Goal: Communication & Community: Ask a question

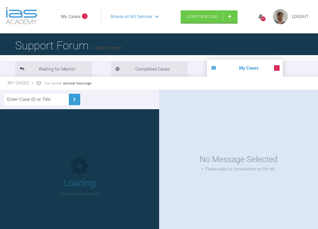
click at [78, 17] on link "My Cases" at bounding box center [70, 16] width 19 height 7
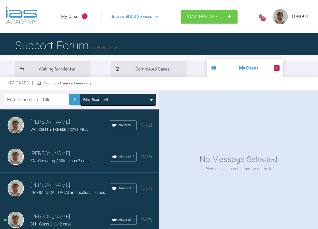
click at [78, 17] on link "My Cases" at bounding box center [70, 16] width 19 height 7
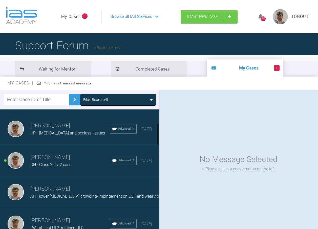
scroll to position [76, 0]
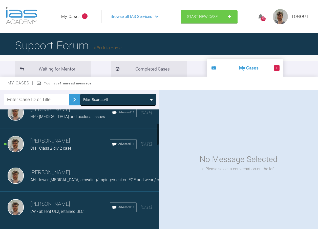
click at [66, 148] on span "OH - Class 2 div 2 case" at bounding box center [50, 148] width 41 height 5
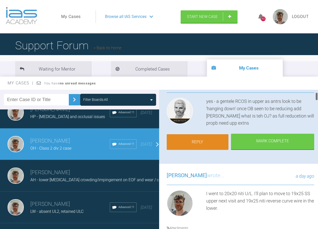
scroll to position [25, 0]
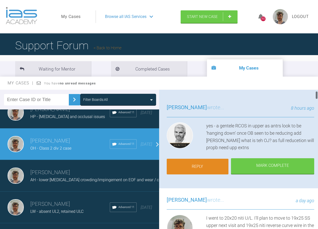
click at [209, 163] on link "Reply" at bounding box center [198, 167] width 62 height 16
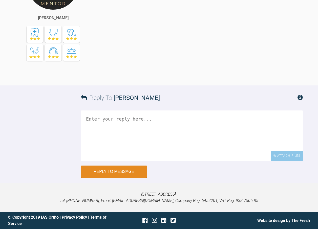
scroll to position [2590, 0]
click at [216, 142] on textarea at bounding box center [192, 136] width 222 height 51
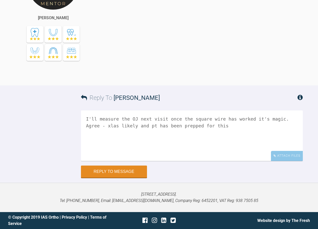
drag, startPoint x: 274, startPoint y: 118, endPoint x: 283, endPoint y: 127, distance: 12.9
click at [283, 127] on textarea "I'll measure the OJ next visit once the square wire has worked it's magic. Agre…" at bounding box center [192, 136] width 222 height 51
type textarea "I'll measure the OJ next visit once the square wire has worked it's magic. Pt h…"
click at [269, 118] on textarea "I'll measure the OJ next visit once the square wire has worked it's magic. Pt h…" at bounding box center [192, 136] width 222 height 51
click at [176, 135] on textarea "I'll measure the OJ next visit once the square wire has worked it's magic. Pt h…" at bounding box center [192, 136] width 222 height 51
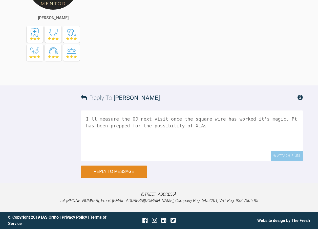
click at [188, 131] on textarea "I'll measure the OJ next visit once the square wire has worked it's magic. Pt h…" at bounding box center [192, 136] width 222 height 51
drag, startPoint x: 195, startPoint y: 178, endPoint x: 66, endPoint y: 164, distance: 129.4
click at [66, 164] on div "Reply To [PERSON_NAME] I'll measure the OJ next visit once the square wire has …" at bounding box center [159, 132] width 318 height 92
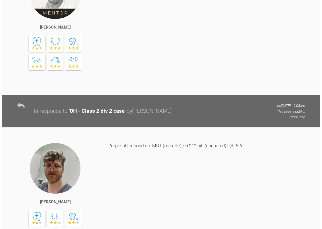
scroll to position [0, 0]
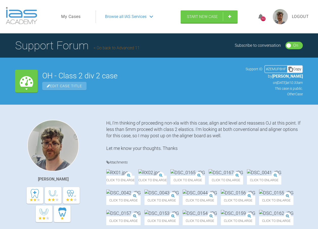
click at [72, 15] on link "My Cases" at bounding box center [70, 16] width 19 height 7
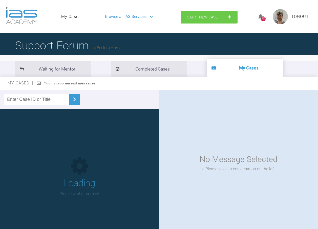
click at [198, 17] on span "Start New Case" at bounding box center [202, 17] width 31 height 5
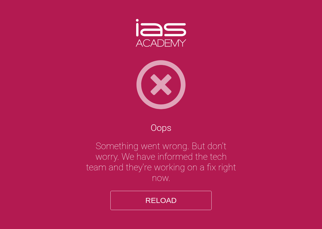
click at [173, 197] on button "Reload" at bounding box center [160, 200] width 101 height 19
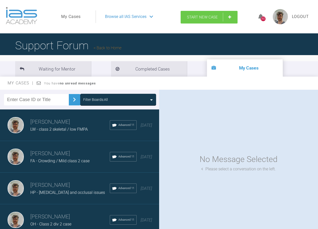
click at [209, 19] on span "Start New Case" at bounding box center [202, 17] width 31 height 5
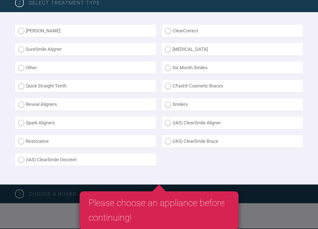
scroll to position [127, 0]
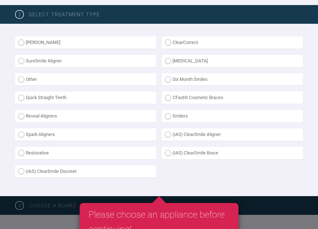
click at [24, 79] on label "Other" at bounding box center [85, 79] width 141 height 12
radio input "true"
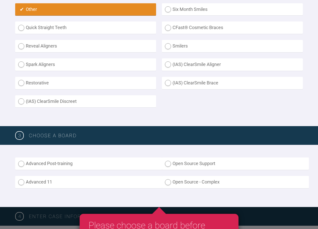
scroll to position [203, 0]
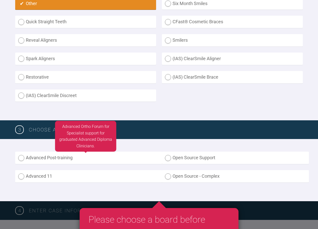
click at [29, 159] on label "Advanced Post-training" at bounding box center [88, 158] width 147 height 12
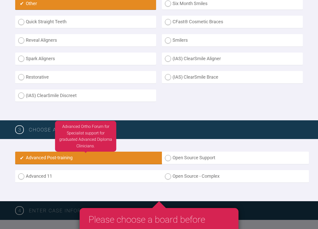
radio input "true"
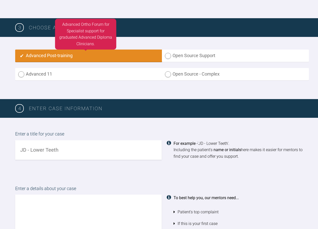
scroll to position [305, 0]
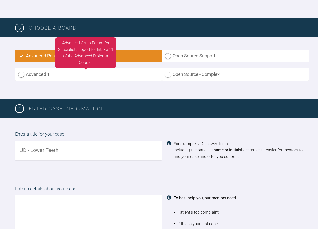
click at [49, 73] on label "Advanced 11" at bounding box center [88, 74] width 147 height 12
radio input "true"
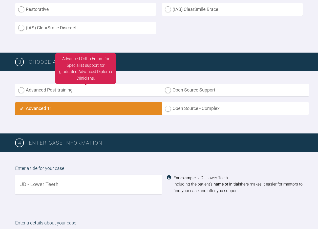
scroll to position [330, 0]
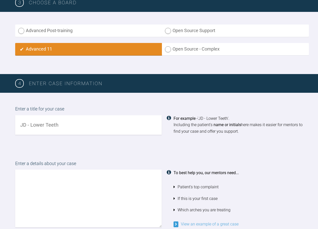
click at [57, 129] on input "text" at bounding box center [88, 124] width 147 height 19
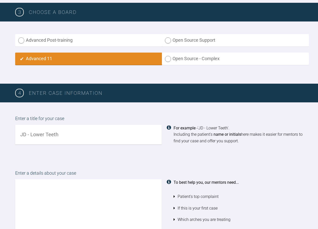
scroll to position [329, 0]
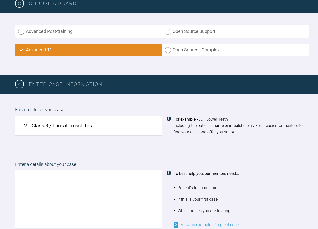
type input "TM - Class 3 / buccal crossbites"
click at [64, 192] on textarea at bounding box center [88, 200] width 147 height 58
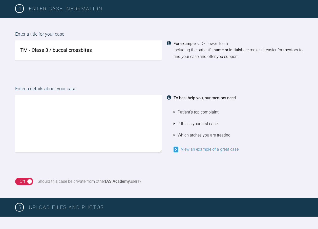
scroll to position [405, 0]
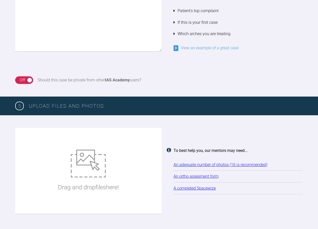
click at [91, 164] on div "Drag and drop files here!" at bounding box center [88, 171] width 61 height 76
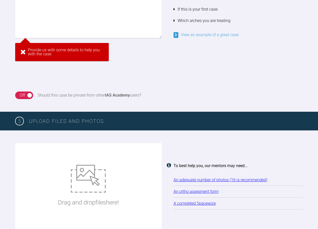
scroll to position [563, 0]
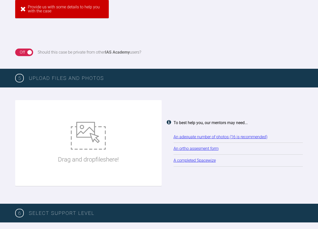
type input "C:\fakepath\DSC_0066.JPG"
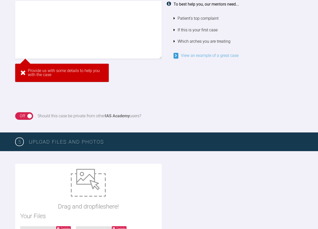
scroll to position [398, 0]
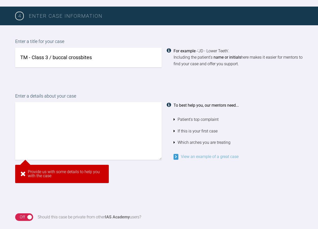
click at [83, 103] on textarea at bounding box center [88, 131] width 147 height 58
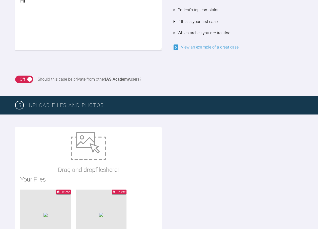
scroll to position [461, 0]
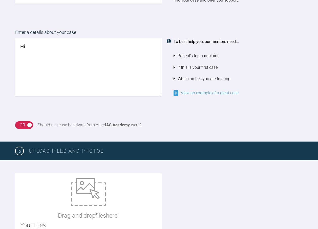
type textarea "H"
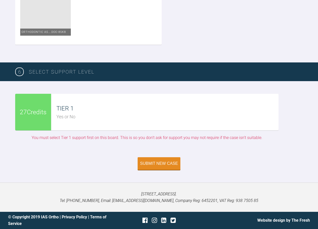
scroll to position [1533, 0]
type textarea "This case looks to have an arch size discrepancy and needs upper arch expansion…"
click at [156, 167] on div "Submit New Case" at bounding box center [159, 164] width 38 height 5
